Goal: Task Accomplishment & Management: Use online tool/utility

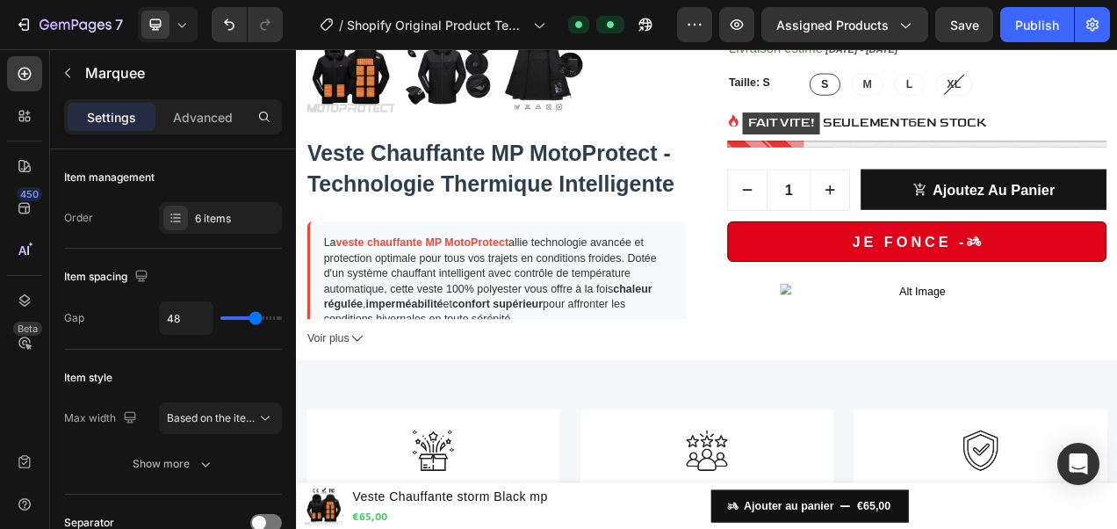
scroll to position [673, 0]
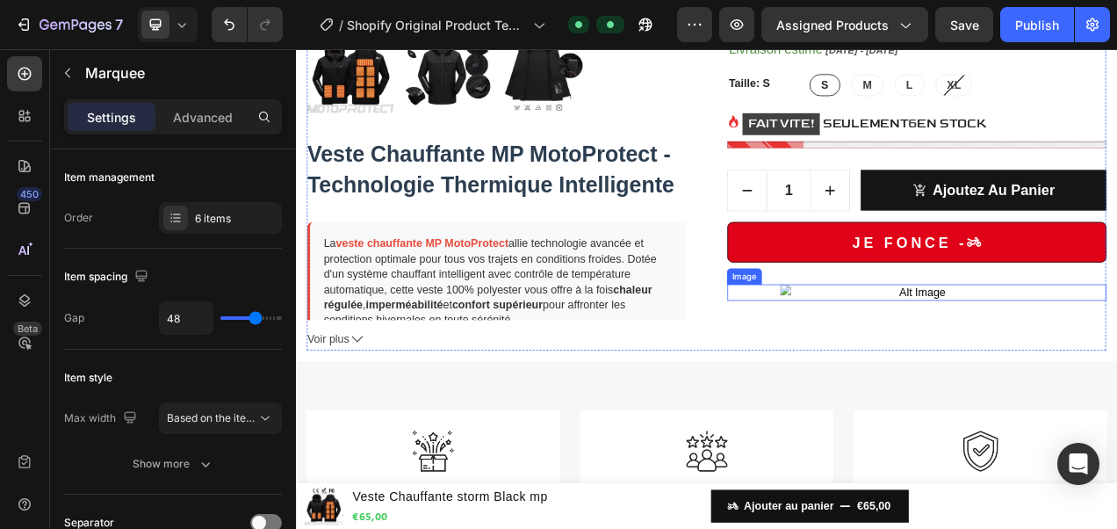
click at [1081, 372] on img at bounding box center [1092, 360] width 351 height 21
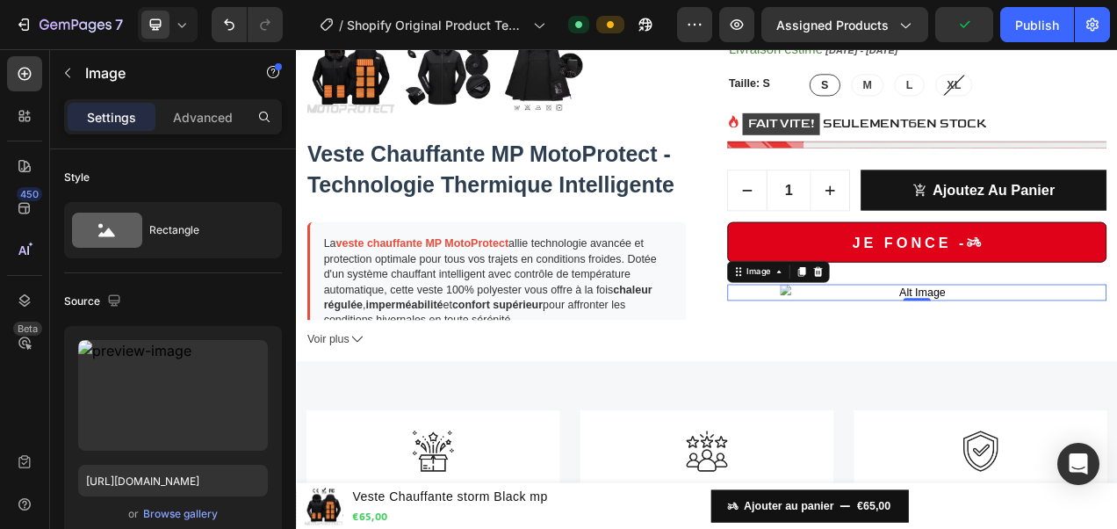
click at [209, 424] on input "file" at bounding box center [172, 424] width 121 height 30
click at [163, 510] on div "Browse gallery" at bounding box center [180, 514] width 75 height 16
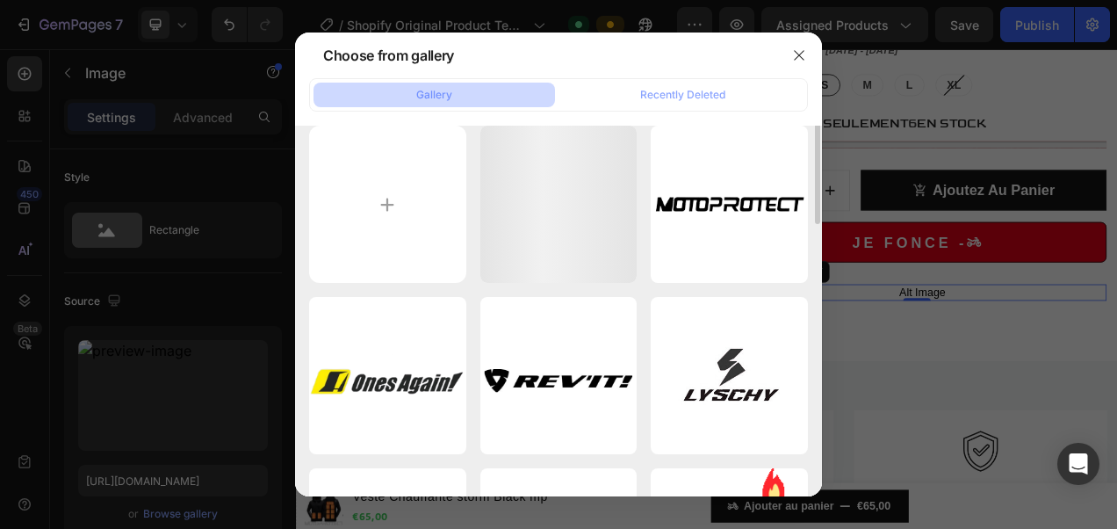
scroll to position [0, 0]
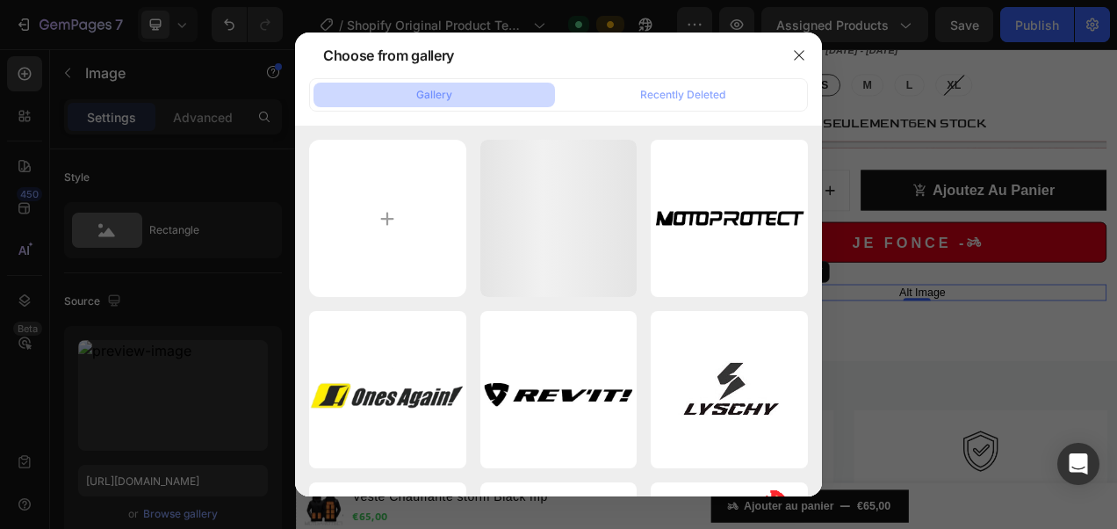
click at [806, 42] on button "button" at bounding box center [799, 55] width 28 height 28
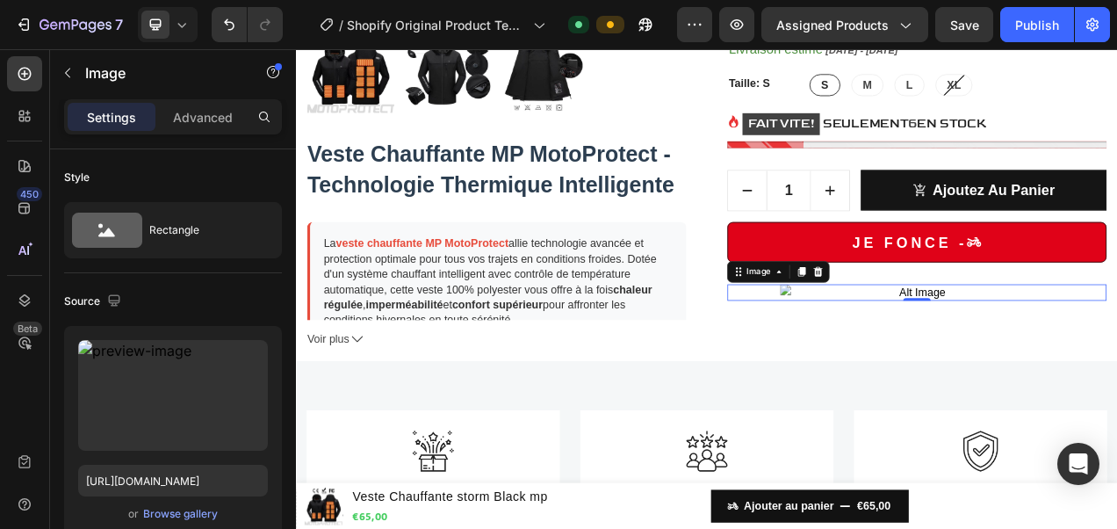
click at [193, 33] on div at bounding box center [168, 24] width 60 height 35
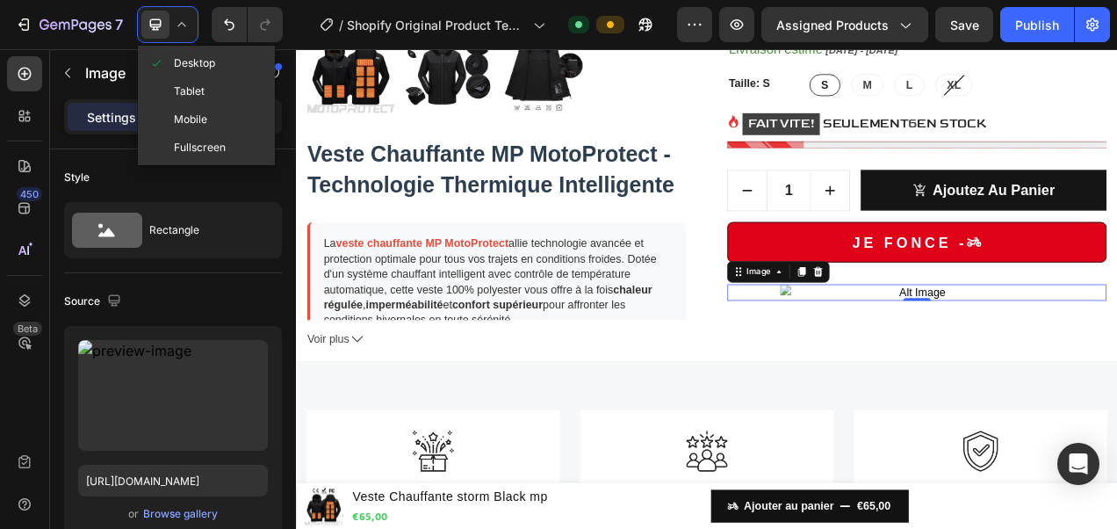
click at [193, 85] on span "Tablet" at bounding box center [189, 92] width 31 height 18
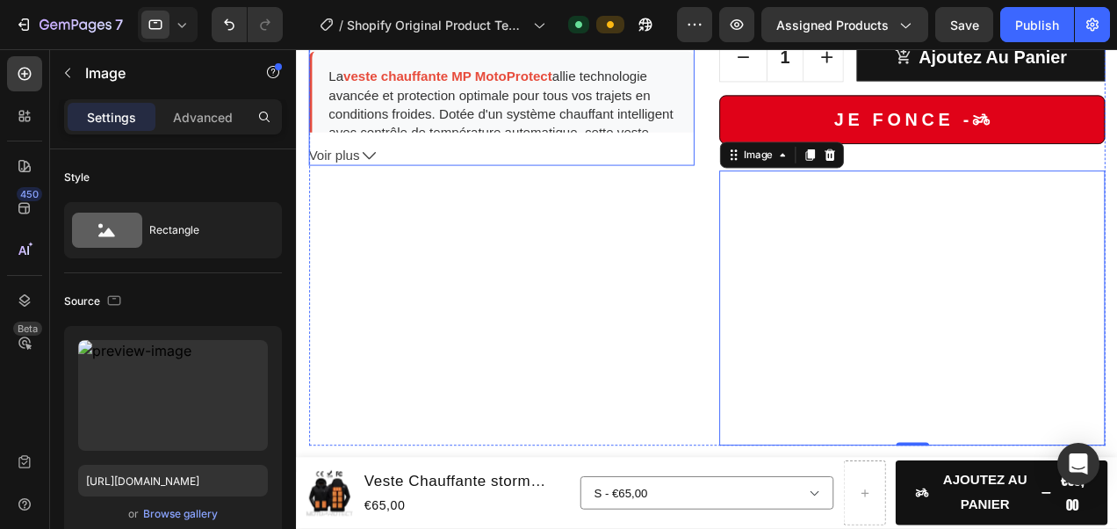
scroll to position [942, 0]
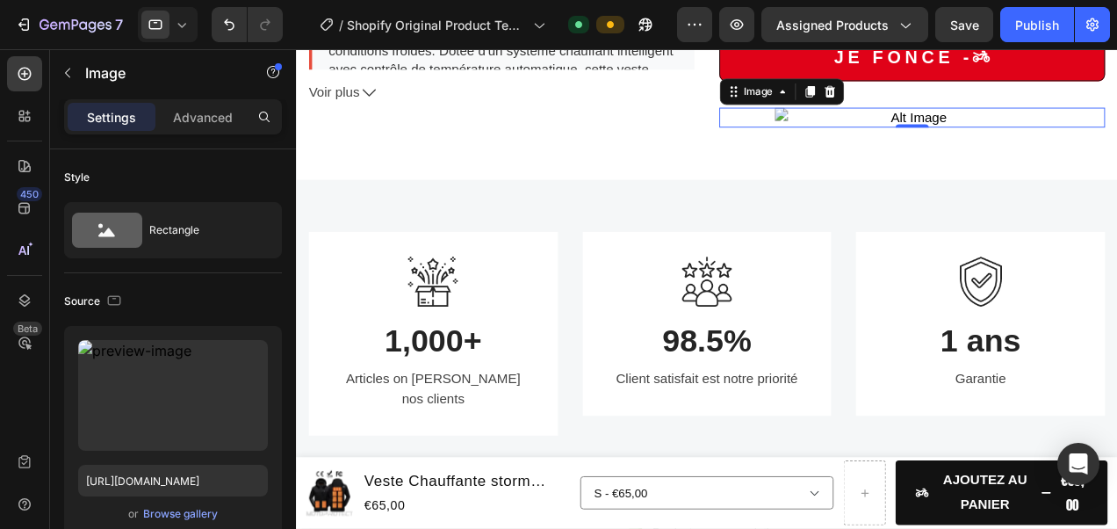
click at [191, 37] on div at bounding box center [168, 24] width 60 height 35
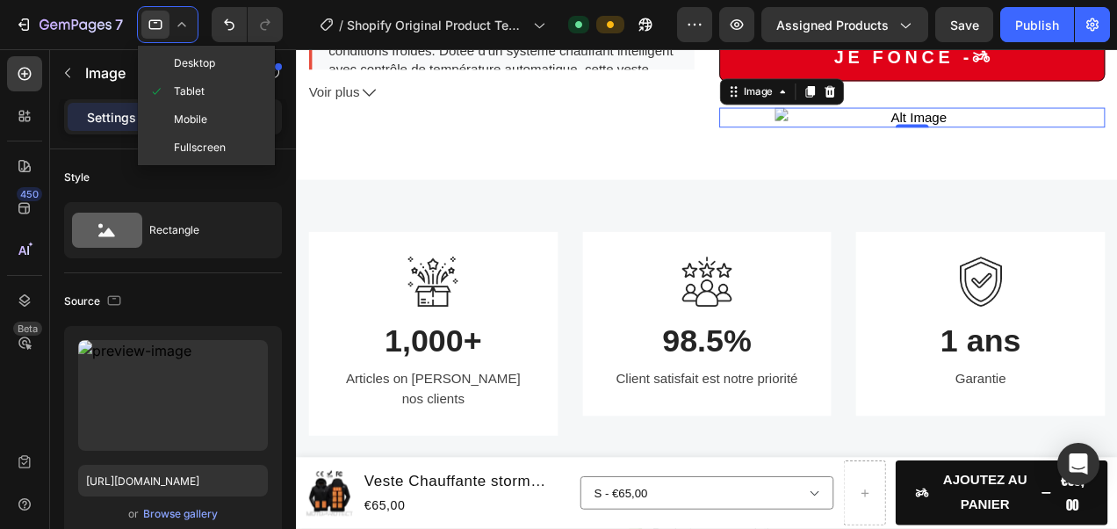
click at [184, 123] on span "Mobile" at bounding box center [190, 120] width 33 height 18
type input "100"
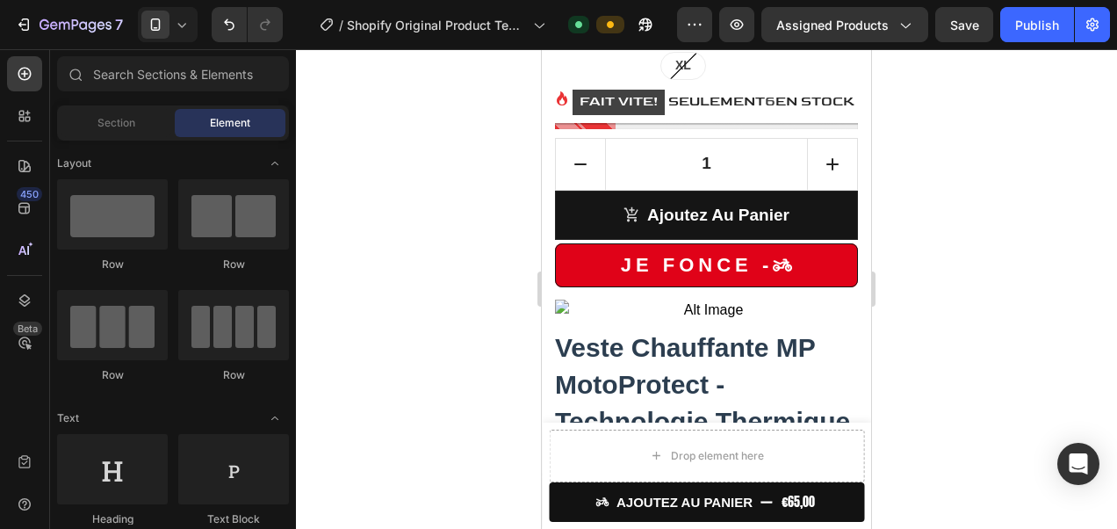
scroll to position [1111, 0]
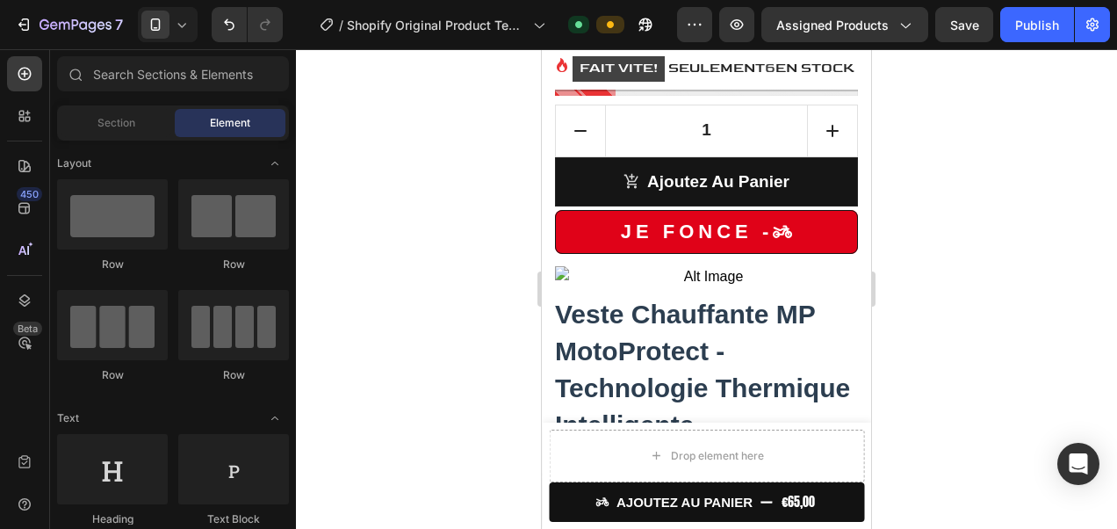
drag, startPoint x: 859, startPoint y: 275, endPoint x: 1413, endPoint y: 314, distance: 555.6
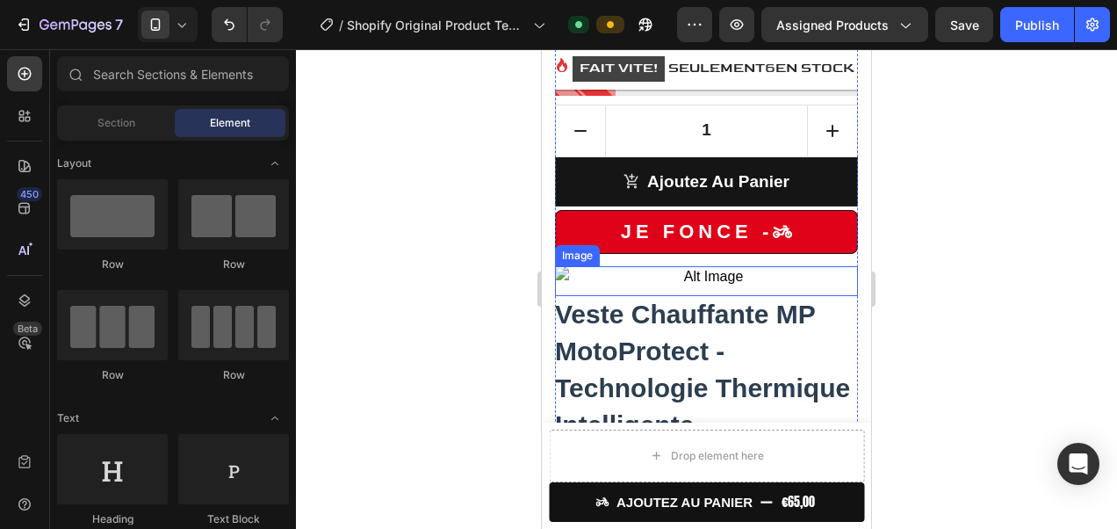
click at [739, 268] on img at bounding box center [706, 276] width 303 height 21
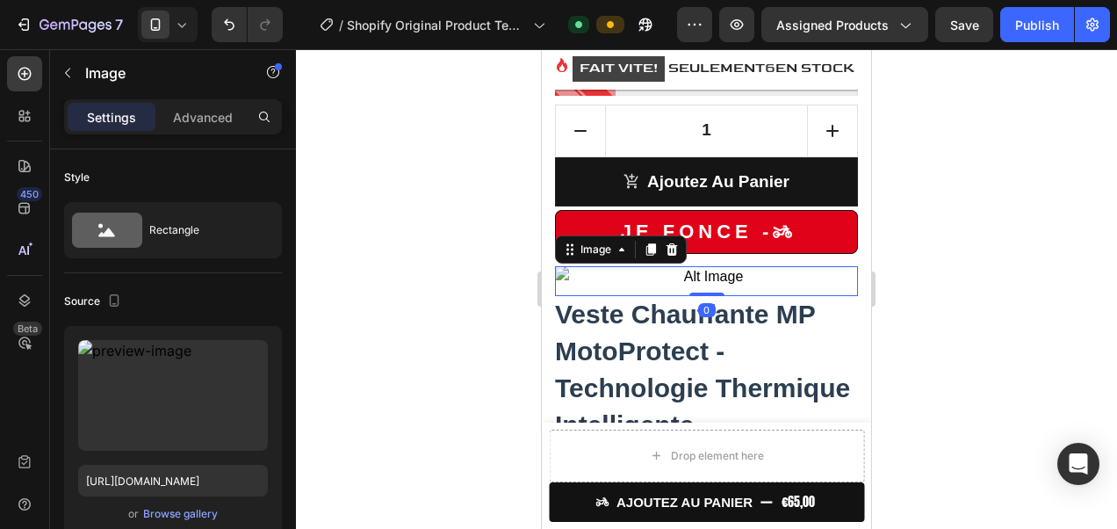
click at [154, 378] on label at bounding box center [173, 395] width 190 height 111
click at [154, 409] on input "file" at bounding box center [172, 424] width 121 height 30
click at [223, 25] on icon "Undo/Redo" at bounding box center [229, 25] width 18 height 18
click at [230, 25] on icon "Undo/Redo" at bounding box center [229, 25] width 18 height 18
click at [273, 25] on icon "Undo/Redo" at bounding box center [265, 25] width 18 height 18
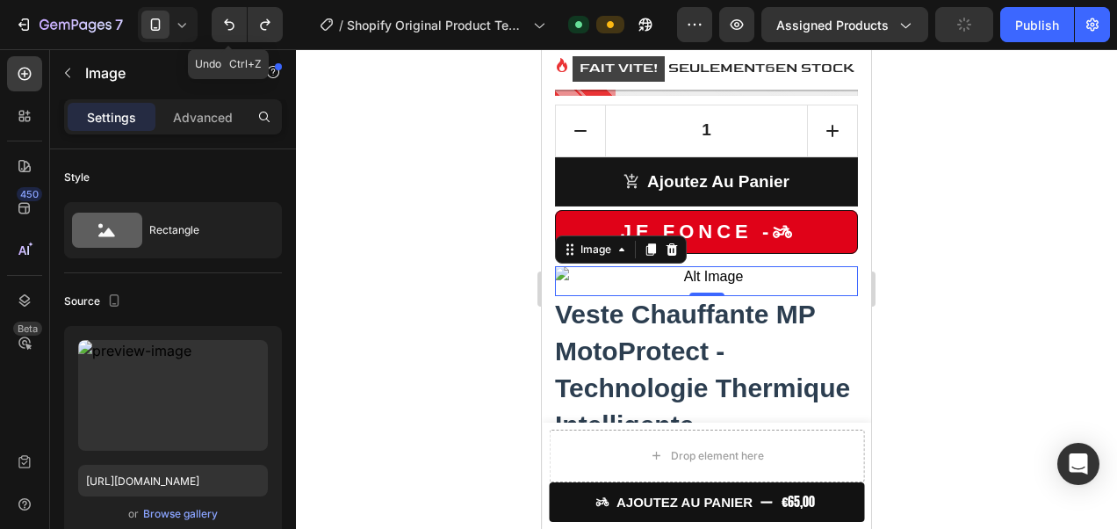
click at [226, 25] on icon "Undo/Redo" at bounding box center [229, 25] width 18 height 18
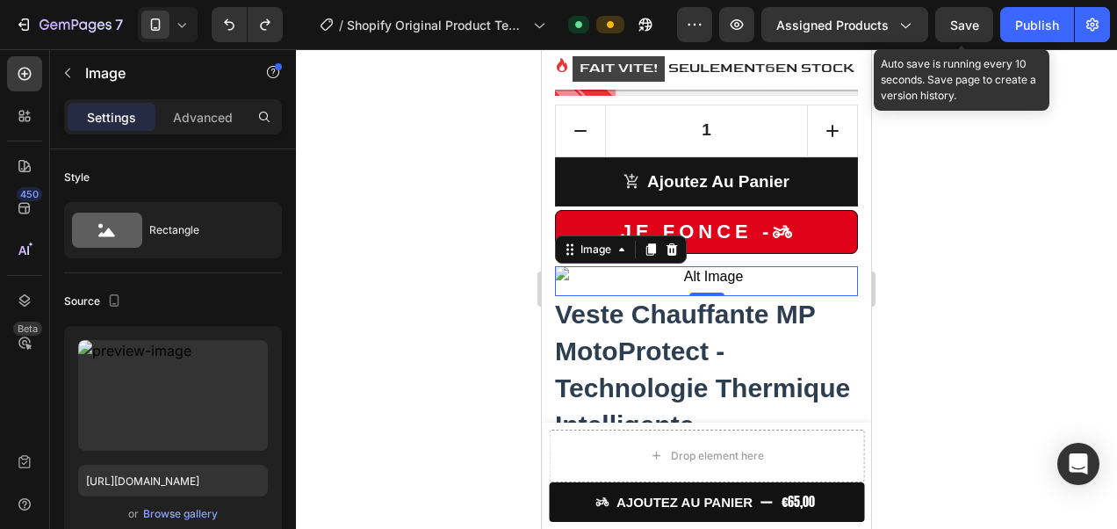
click at [965, 31] on span "Save" at bounding box center [964, 25] width 29 height 15
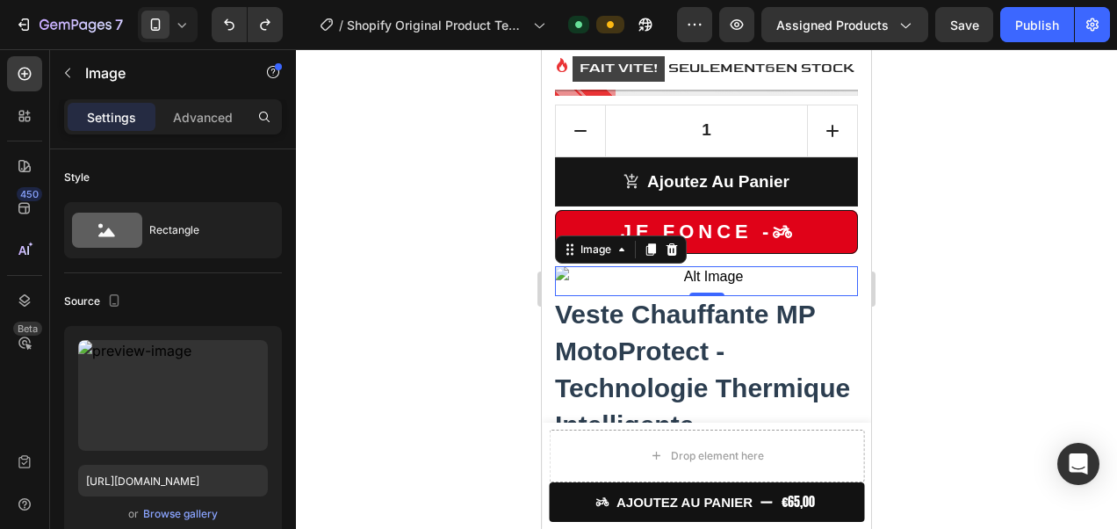
click at [1041, 32] on div "Publish" at bounding box center [1037, 25] width 44 height 18
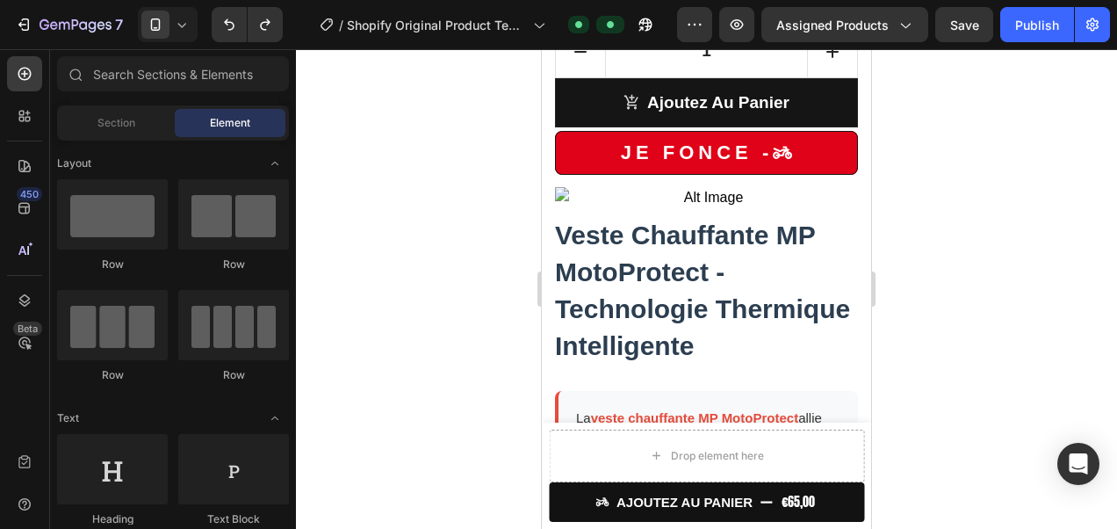
scroll to position [1122, 0]
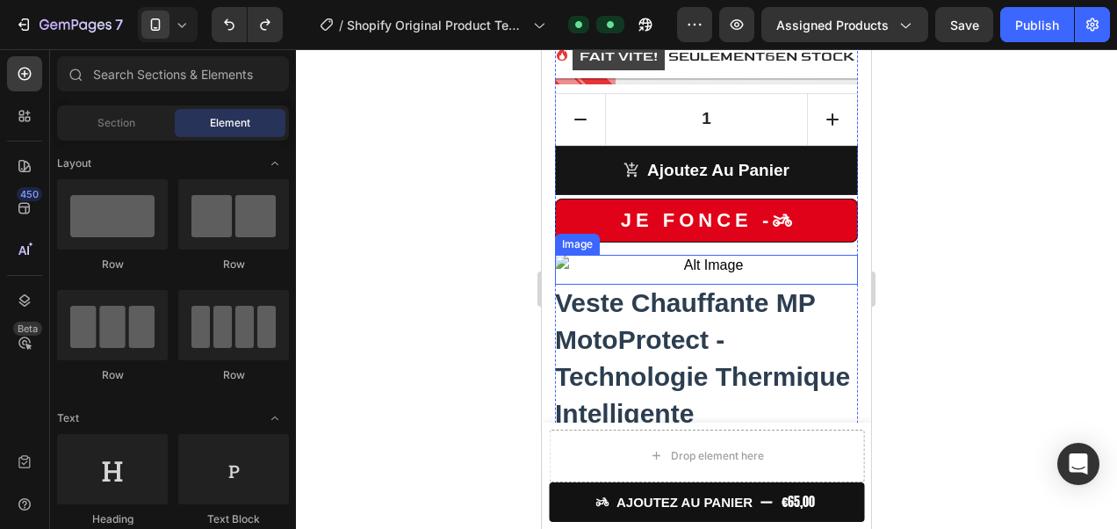
click at [727, 269] on img at bounding box center [706, 265] width 303 height 21
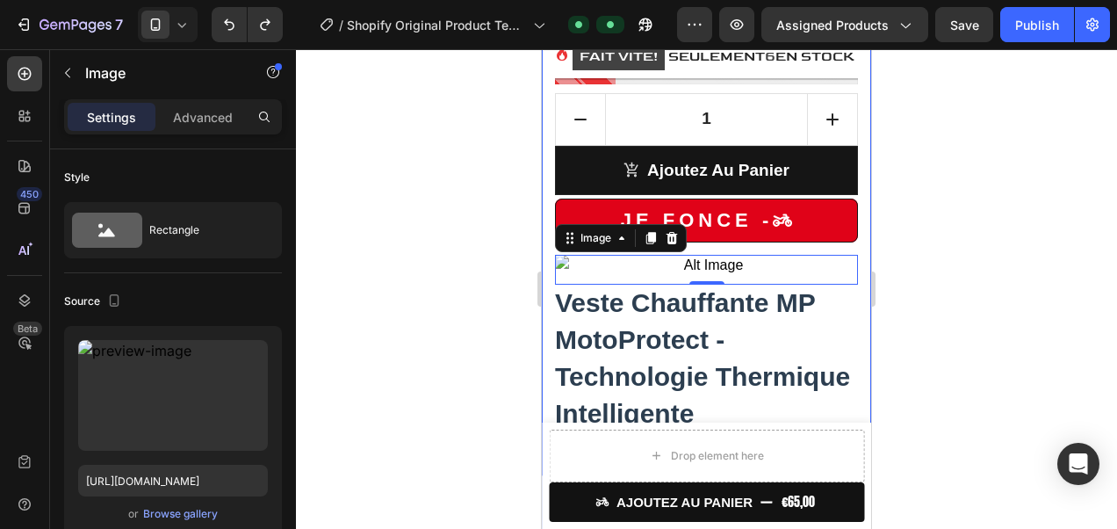
click at [192, 427] on input "file" at bounding box center [172, 424] width 121 height 30
click at [209, 378] on label at bounding box center [173, 395] width 190 height 111
click at [209, 409] on input "file" at bounding box center [172, 424] width 121 height 30
click at [166, 422] on input "file" at bounding box center [172, 424] width 121 height 30
click at [707, 261] on div "Image 0" at bounding box center [706, 270] width 303 height 30
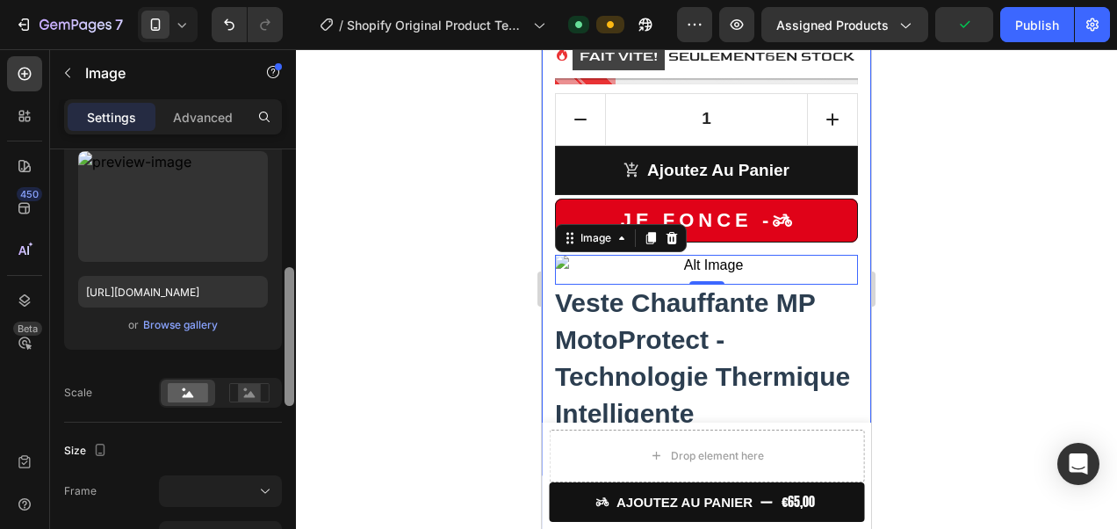
scroll to position [232, 0]
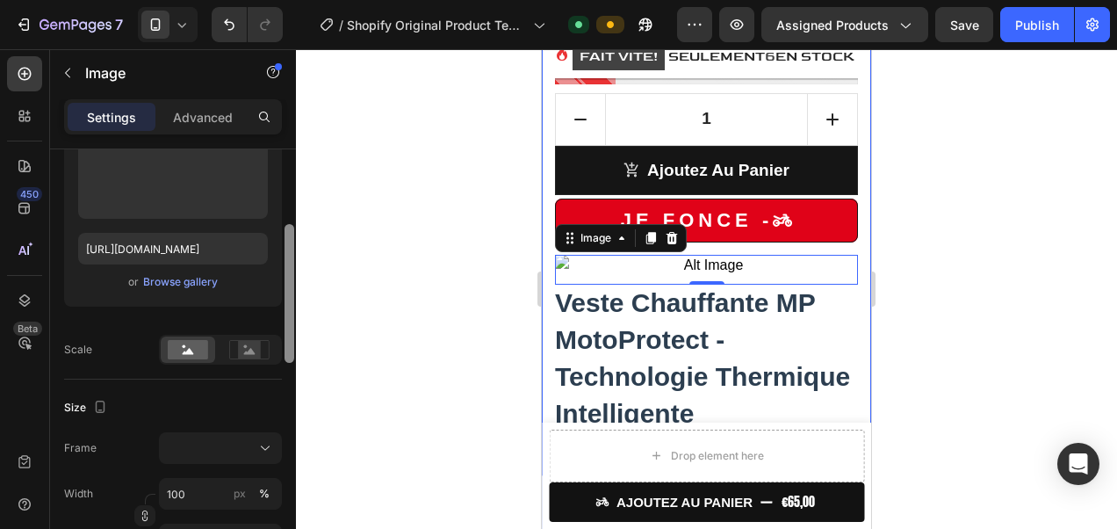
drag, startPoint x: 291, startPoint y: 206, endPoint x: 291, endPoint y: 281, distance: 75.5
click at [291, 281] on div at bounding box center [290, 293] width 10 height 139
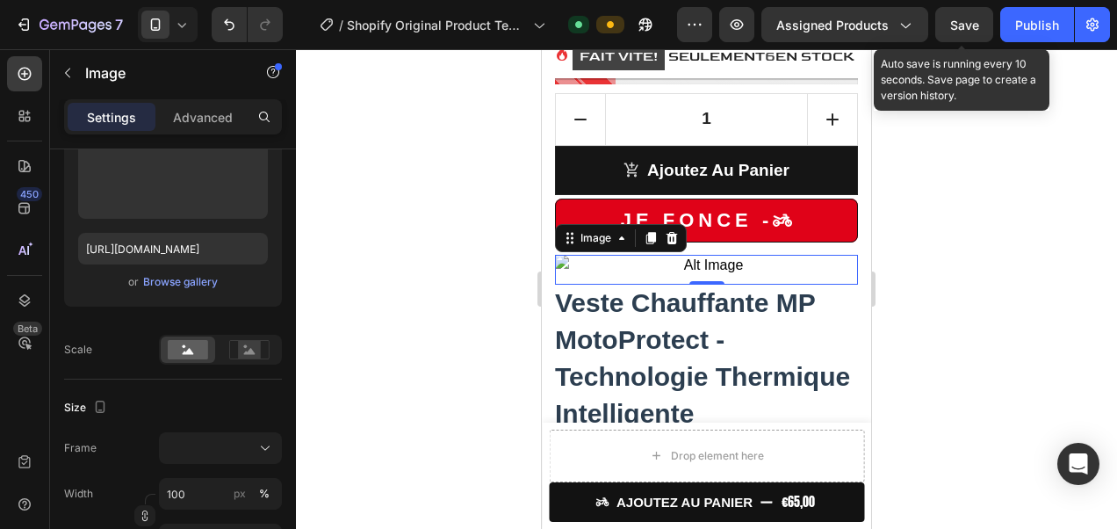
click at [973, 12] on button "Save" at bounding box center [964, 24] width 58 height 35
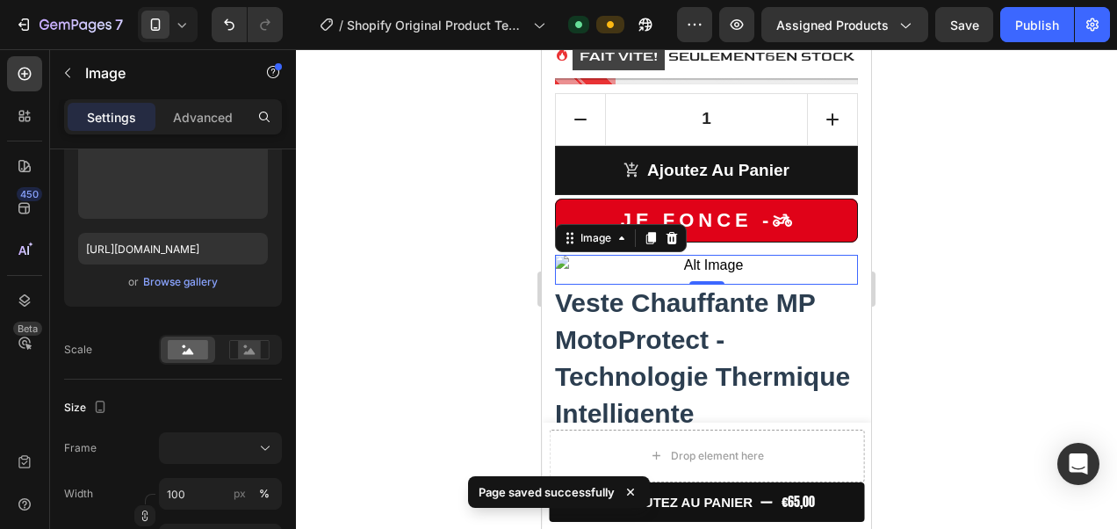
click at [1032, 20] on div "Publish" at bounding box center [1037, 25] width 44 height 18
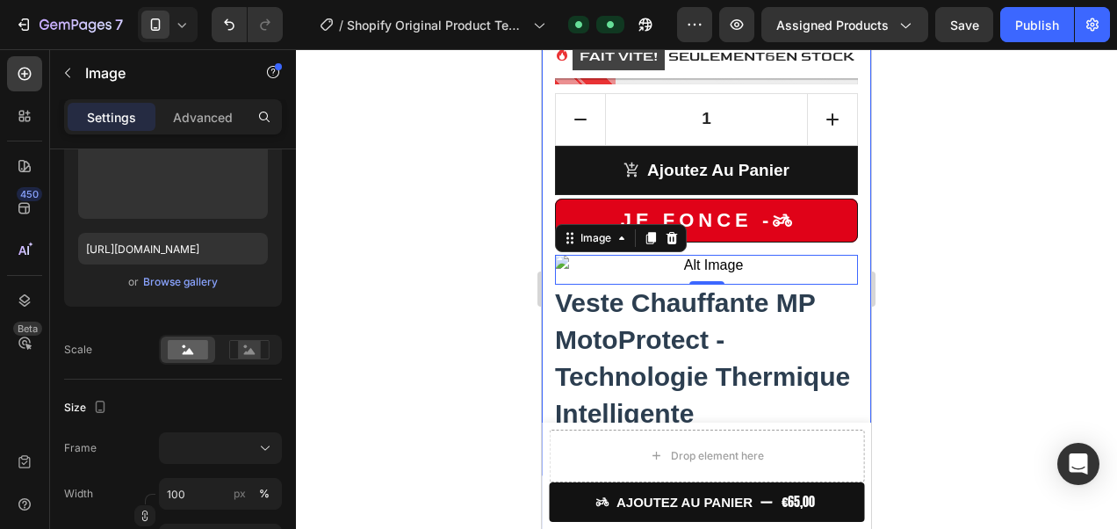
click at [191, 198] on input "file" at bounding box center [172, 192] width 121 height 30
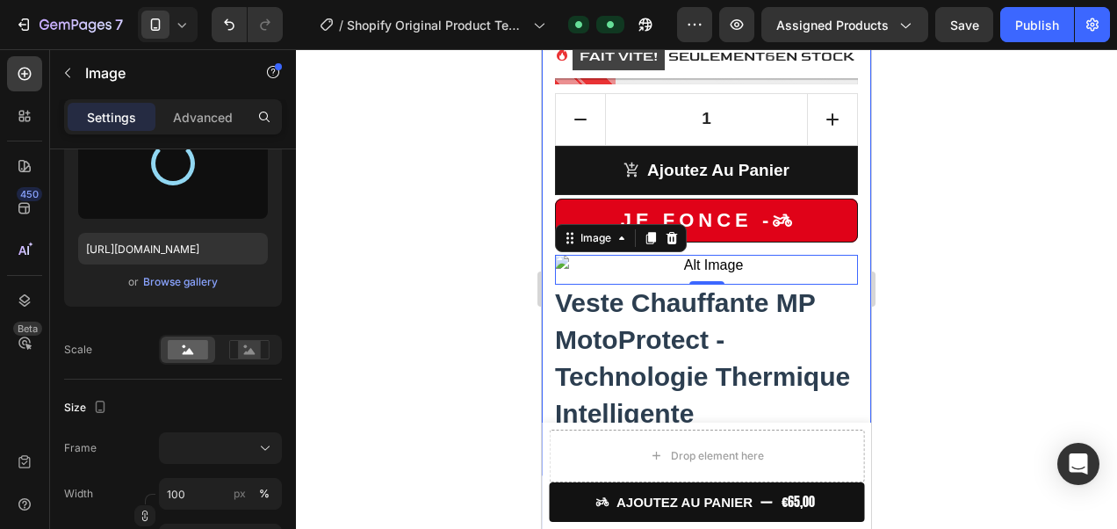
type input "[URL][DOMAIN_NAME]"
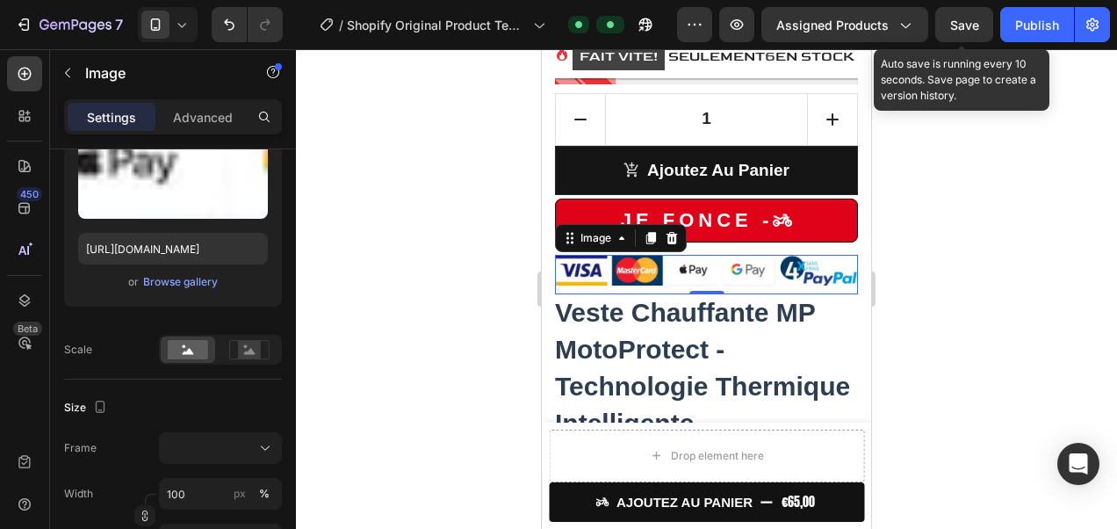
click at [980, 19] on button "Save" at bounding box center [964, 24] width 58 height 35
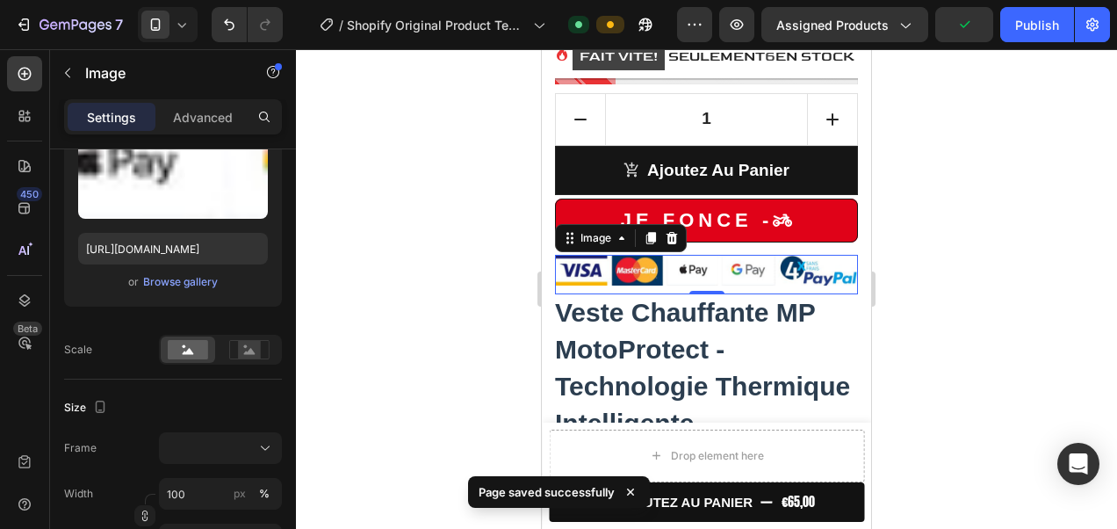
click at [1018, 32] on div "Publish" at bounding box center [1037, 25] width 44 height 18
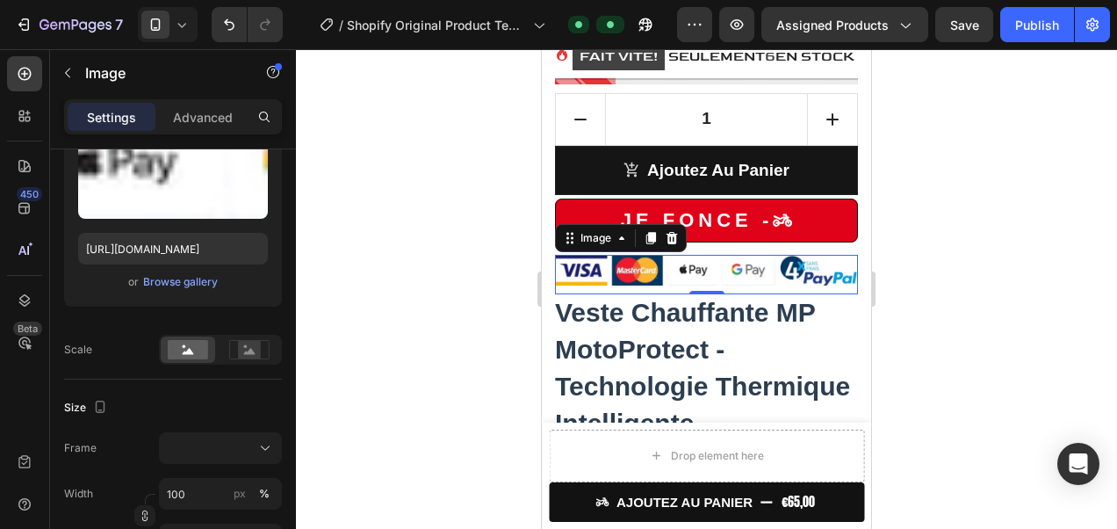
click at [1017, 32] on div "Publish" at bounding box center [1037, 25] width 44 height 18
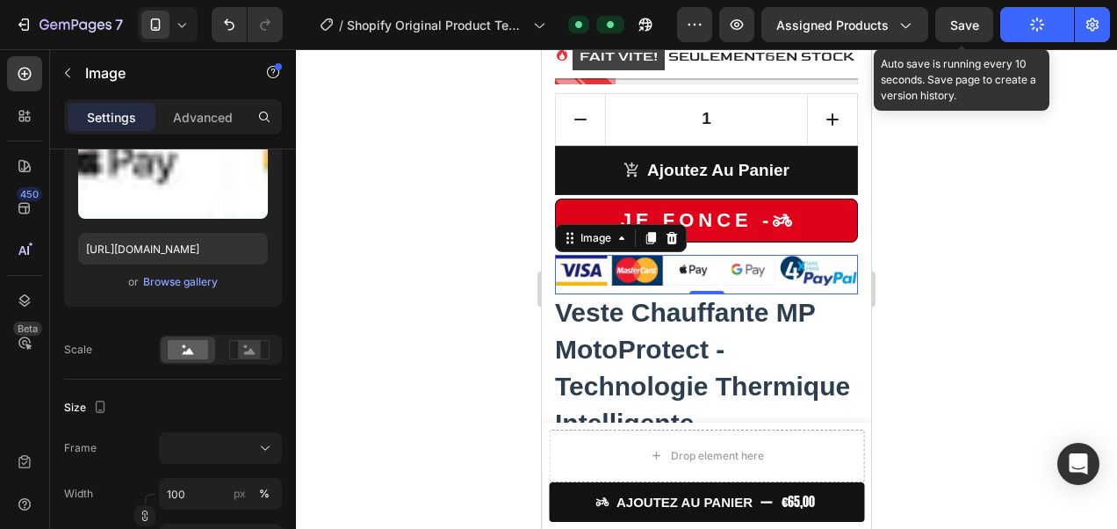
click at [971, 28] on span "Save" at bounding box center [964, 25] width 29 height 15
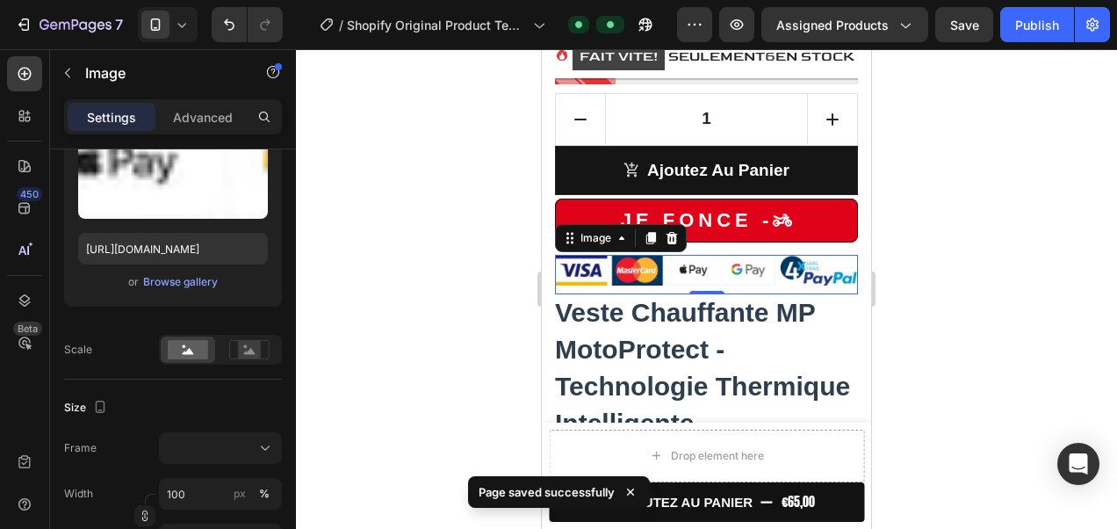
click at [1034, 32] on div "Publish" at bounding box center [1037, 25] width 44 height 18
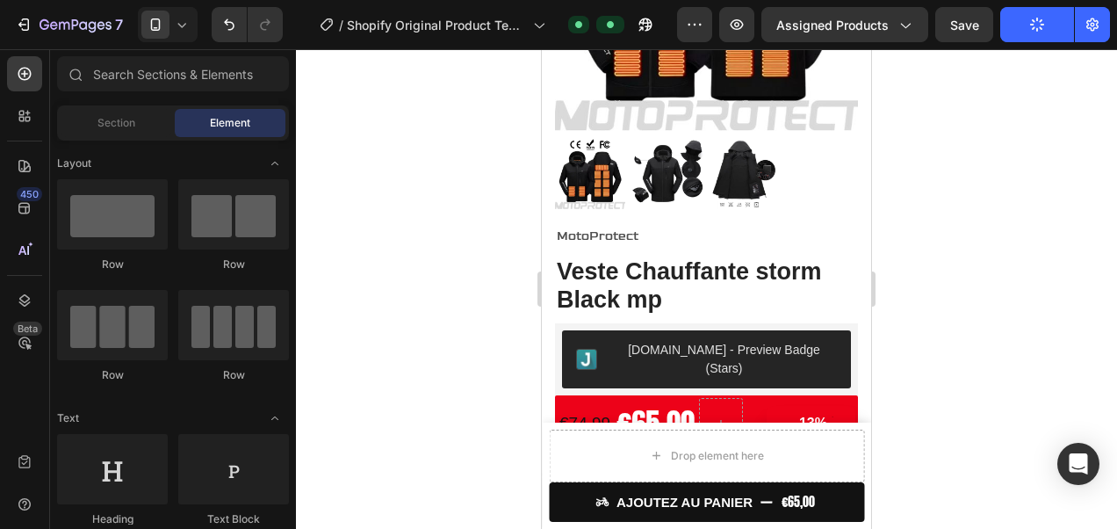
drag, startPoint x: 868, startPoint y: 271, endPoint x: 1418, endPoint y: 183, distance: 557.8
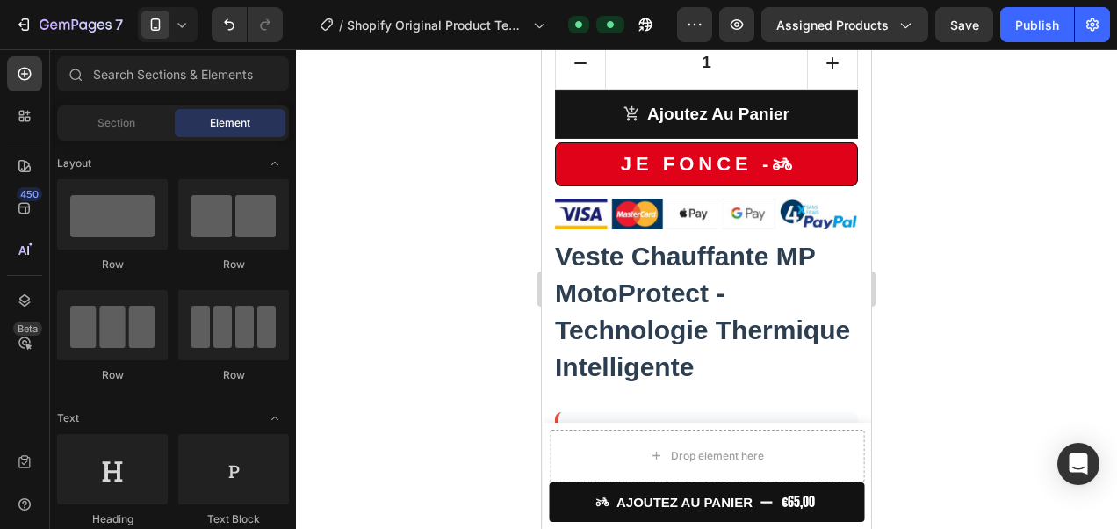
scroll to position [1208, 0]
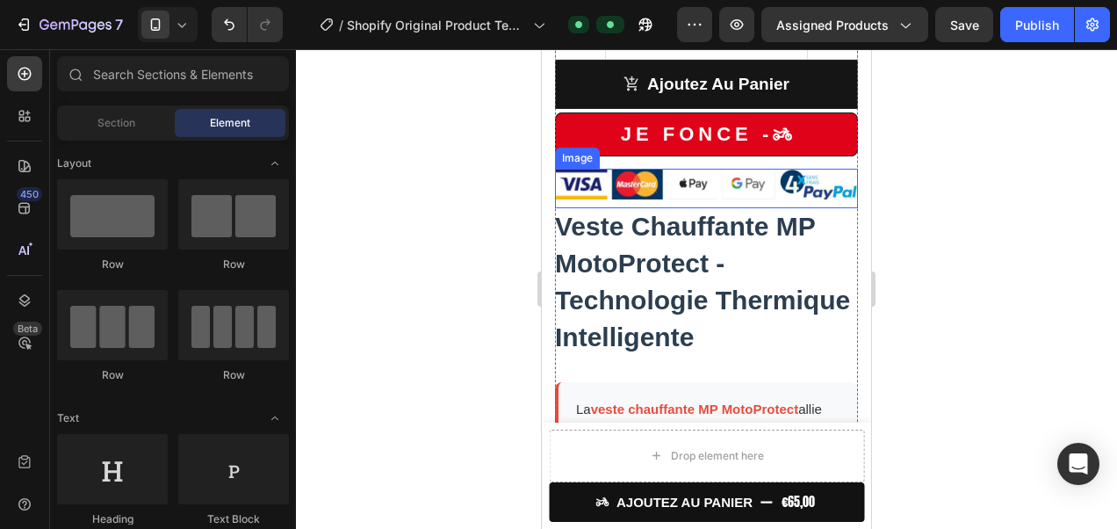
click at [709, 169] on img at bounding box center [706, 184] width 303 height 31
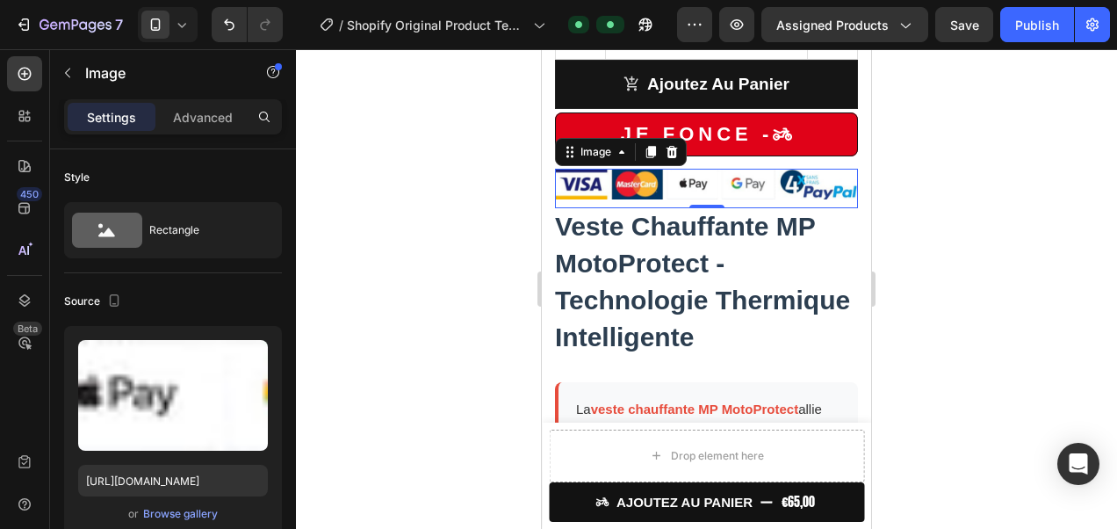
click at [175, 35] on div at bounding box center [168, 24] width 60 height 35
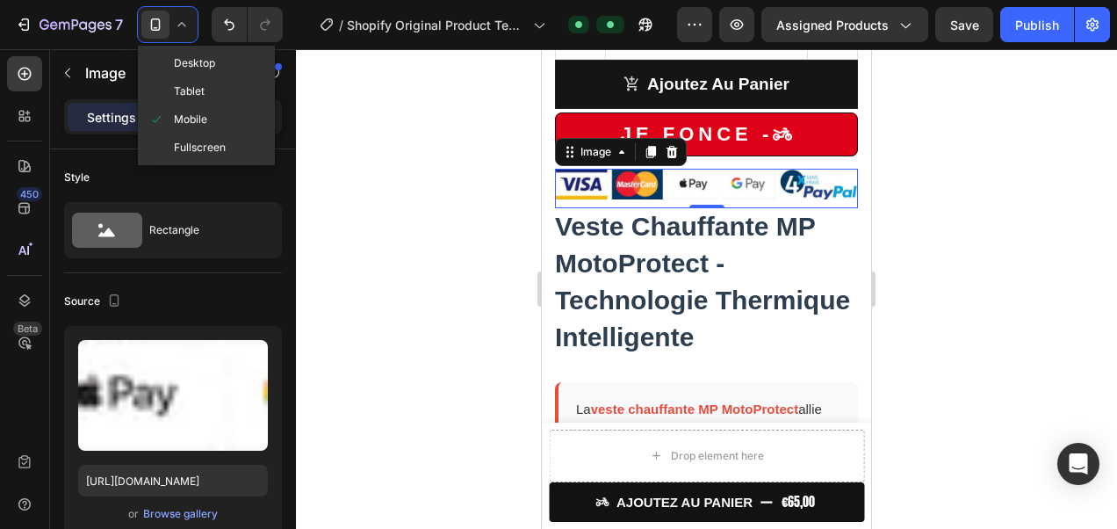
click at [181, 86] on span "Tablet" at bounding box center [189, 92] width 31 height 18
type input "[URL][DOMAIN_NAME]"
type input "332"
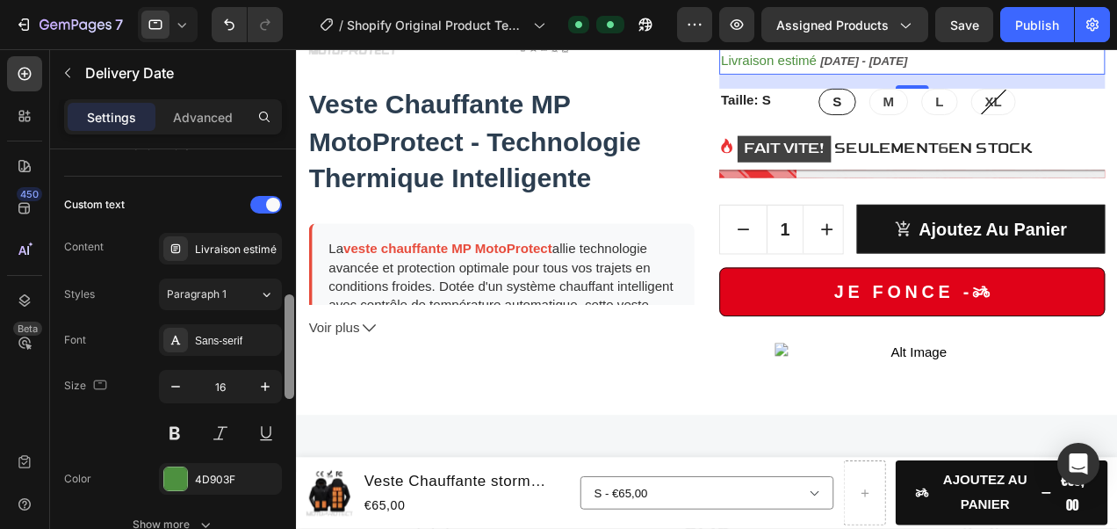
scroll to position [682, 0]
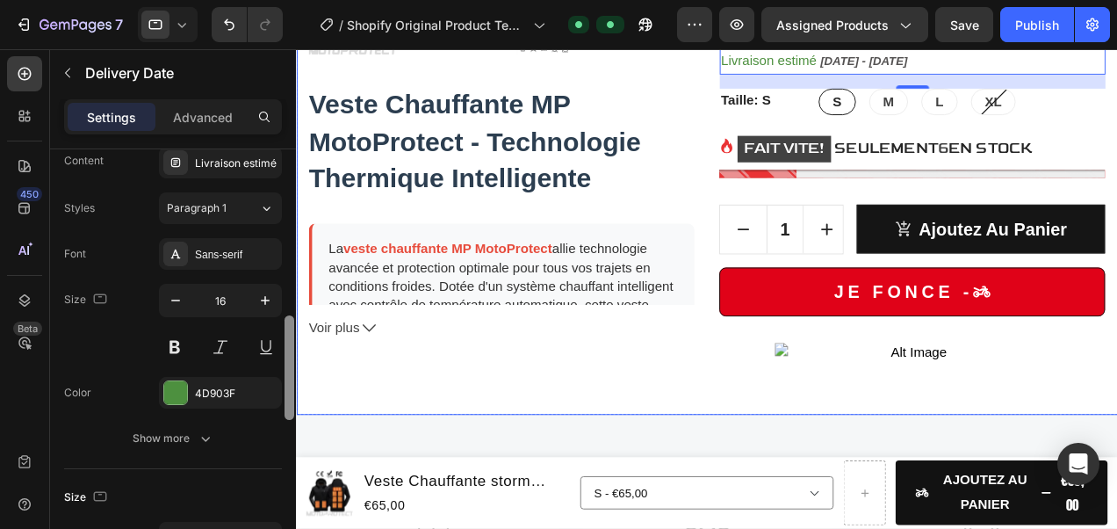
drag, startPoint x: 588, startPoint y: 251, endPoint x: 312, endPoint y: 414, distance: 320.1
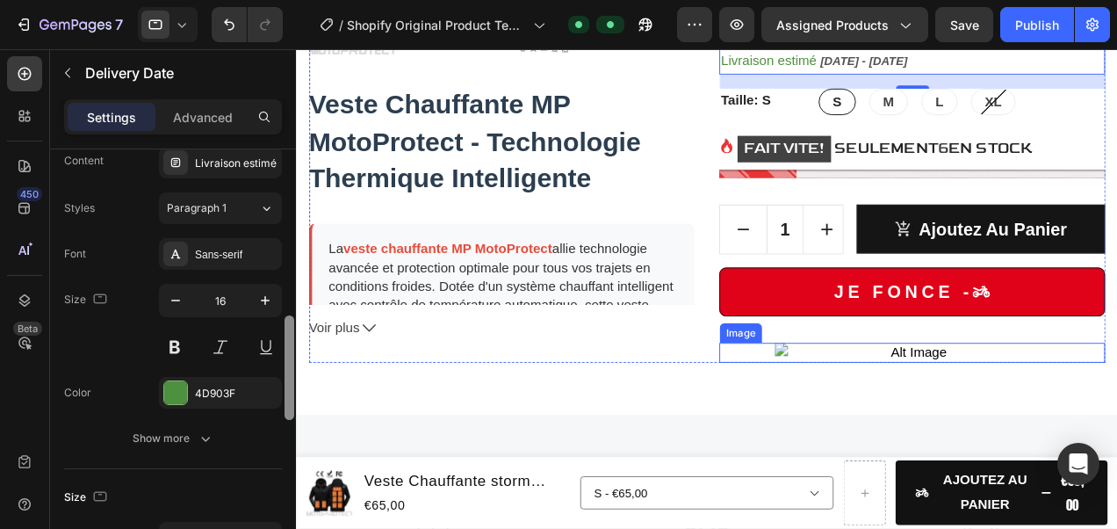
click at [909, 372] on img at bounding box center [950, 371] width 292 height 21
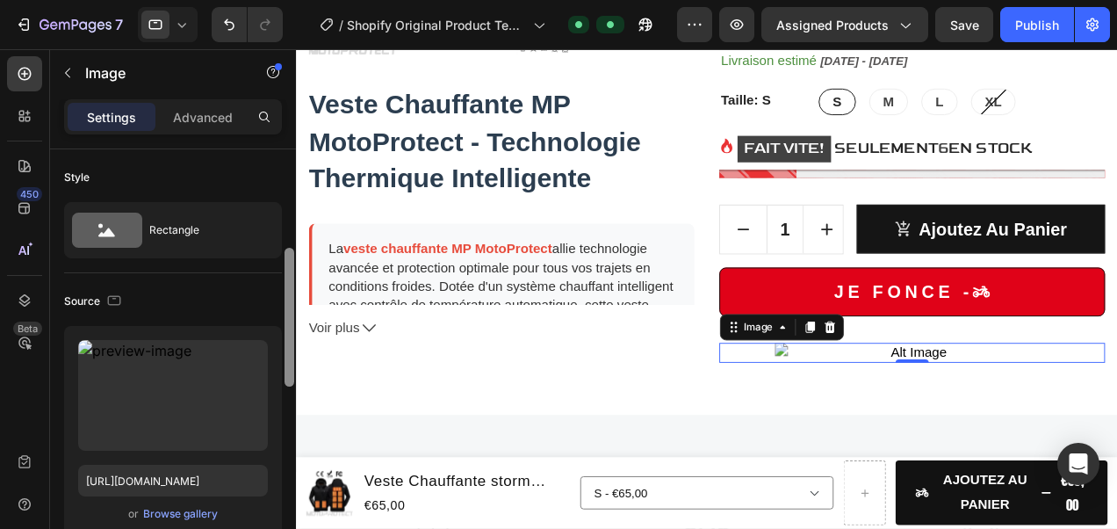
scroll to position [142, 0]
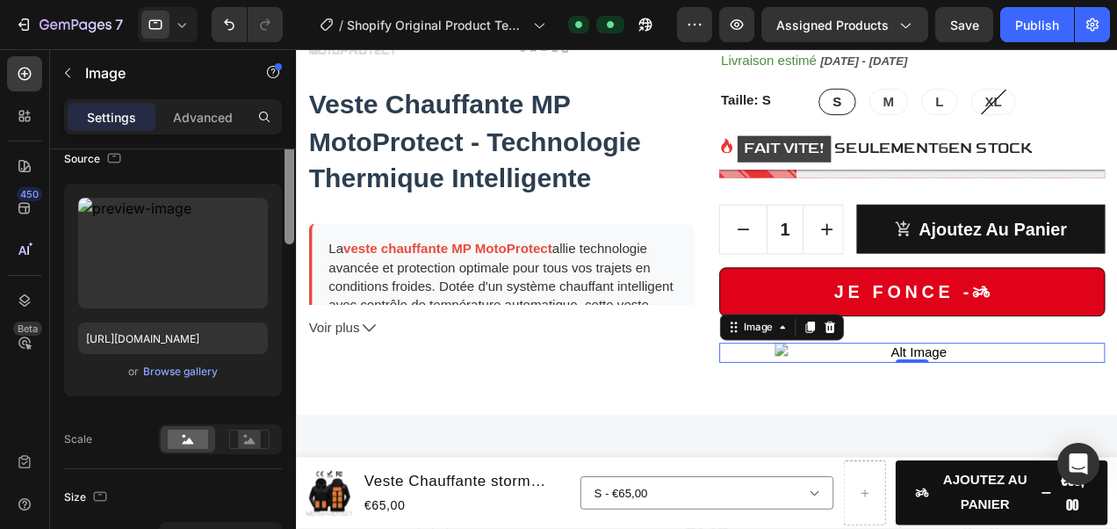
drag, startPoint x: 293, startPoint y: 218, endPoint x: 293, endPoint y: 243, distance: 25.5
click at [293, 243] on div at bounding box center [290, 174] width 10 height 139
